Goal: Find specific page/section

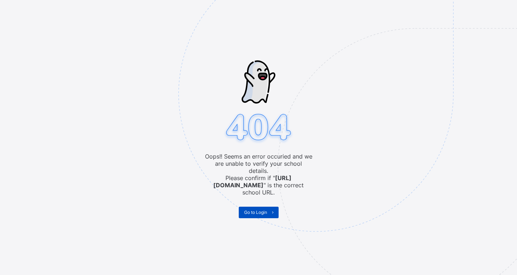
click at [252, 209] on span "Go to Login" at bounding box center [255, 211] width 23 height 5
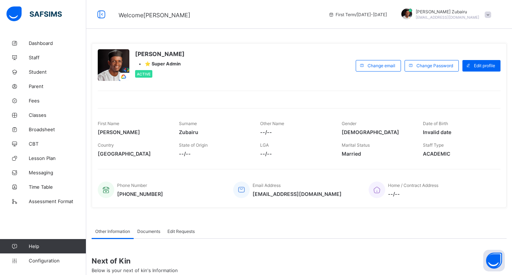
scroll to position [84, 0]
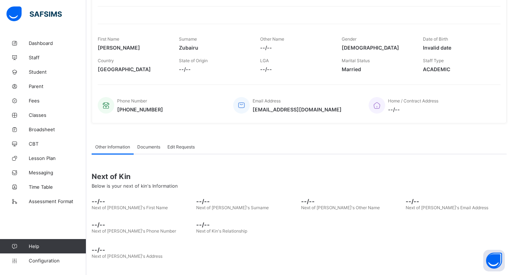
click at [153, 148] on span "Documents" at bounding box center [148, 146] width 23 height 5
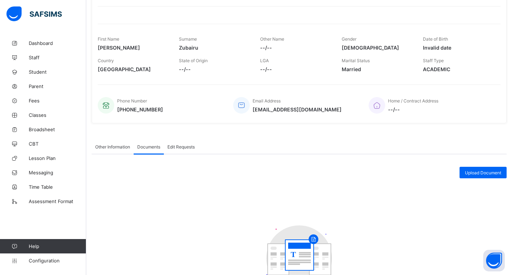
scroll to position [133, 0]
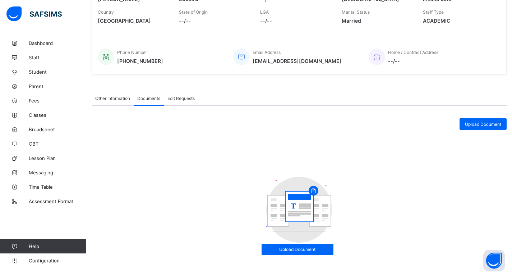
click at [118, 96] on span "Other Information" at bounding box center [112, 98] width 35 height 5
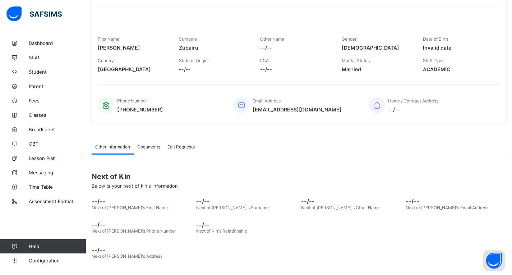
scroll to position [84, 0]
click at [176, 146] on span "Edit Requests" at bounding box center [180, 146] width 27 height 5
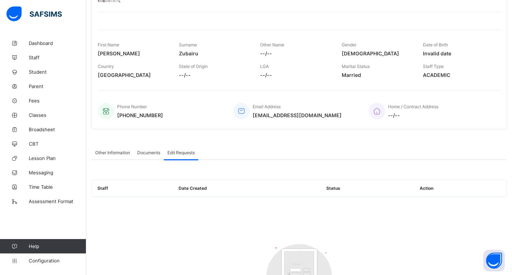
scroll to position [0, 0]
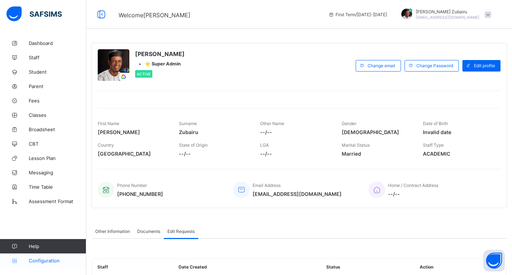
click at [33, 261] on span "Configuration" at bounding box center [57, 260] width 57 height 6
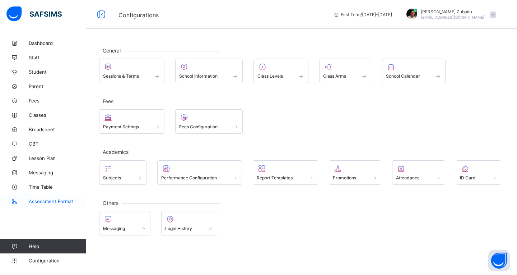
click at [44, 199] on span "Assessment Format" at bounding box center [57, 201] width 57 height 6
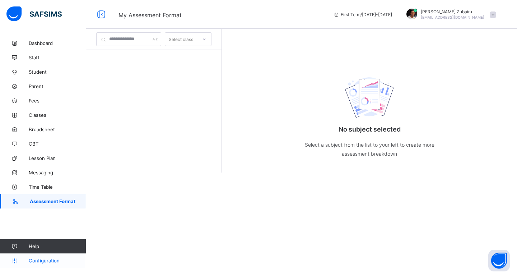
click at [35, 260] on span "Configuration" at bounding box center [57, 260] width 57 height 6
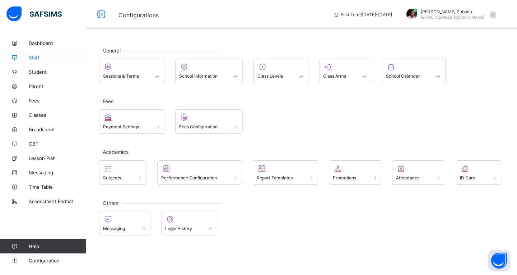
click at [27, 55] on icon at bounding box center [14, 57] width 29 height 5
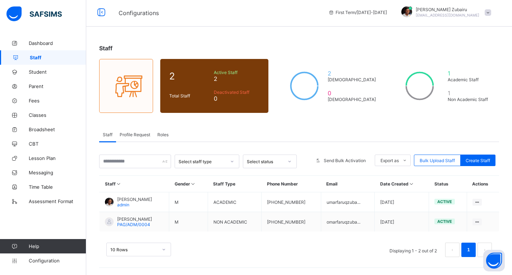
scroll to position [2, 0]
